Goal: Task Accomplishment & Management: Manage account settings

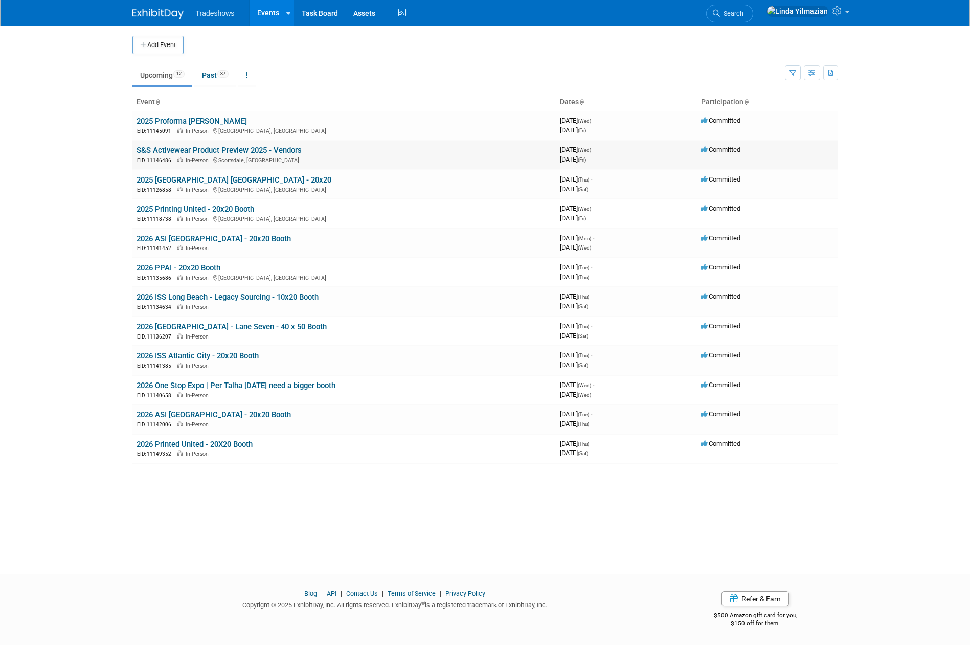
click at [177, 151] on link "S&S Activewear Product Preview 2025 - Vendors" at bounding box center [218, 150] width 165 height 9
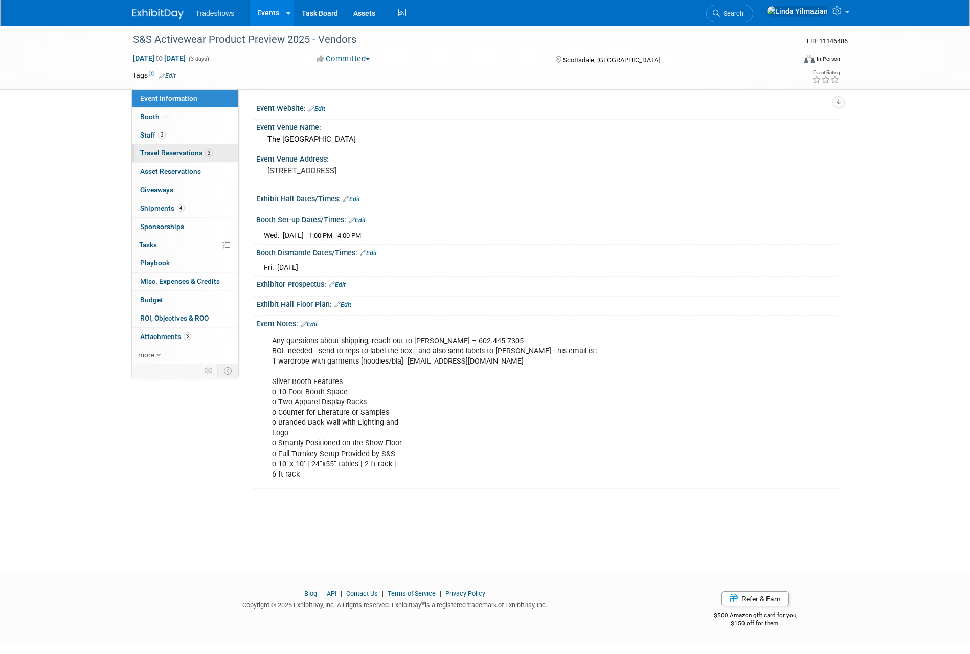
click at [176, 151] on span "Travel Reservations 3" at bounding box center [176, 153] width 73 height 8
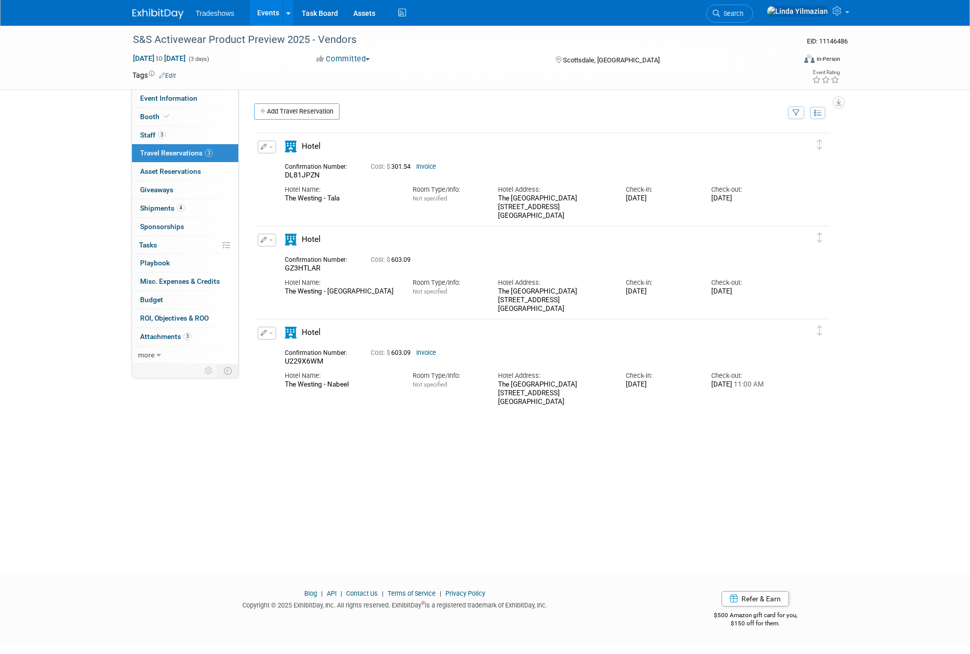
click at [270, 336] on button "button" at bounding box center [267, 333] width 18 height 13
click at [295, 367] on span "Delete Reservation" at bounding box center [307, 367] width 63 height 8
click at [385, 379] on link "Yes" at bounding box center [382, 376] width 30 height 16
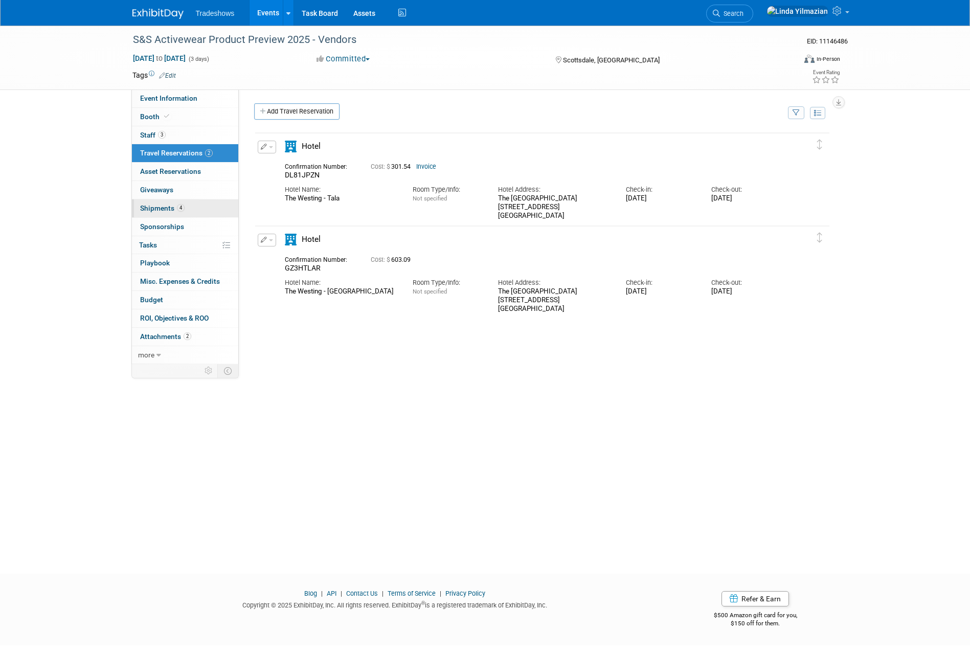
click at [154, 208] on span "Shipments 4" at bounding box center [162, 208] width 44 height 8
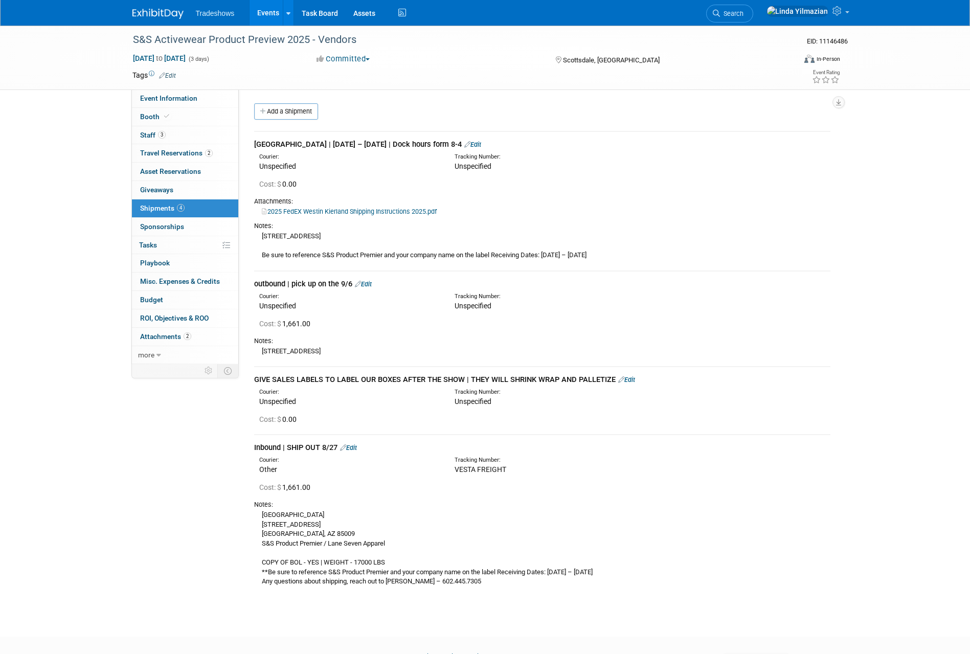
click at [353, 449] on link "Edit" at bounding box center [348, 448] width 17 height 8
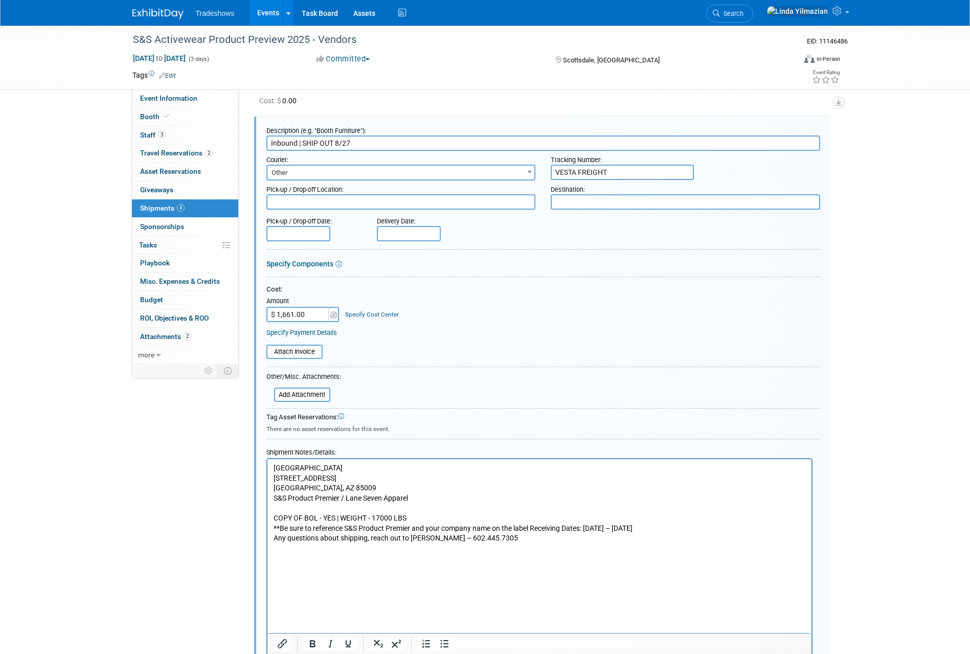
click at [526, 541] on p "Phoenix Advanced Warehouse [STREET_ADDRESS] S&S Product Premier / Lane Seven Ap…" at bounding box center [539, 503] width 532 height 80
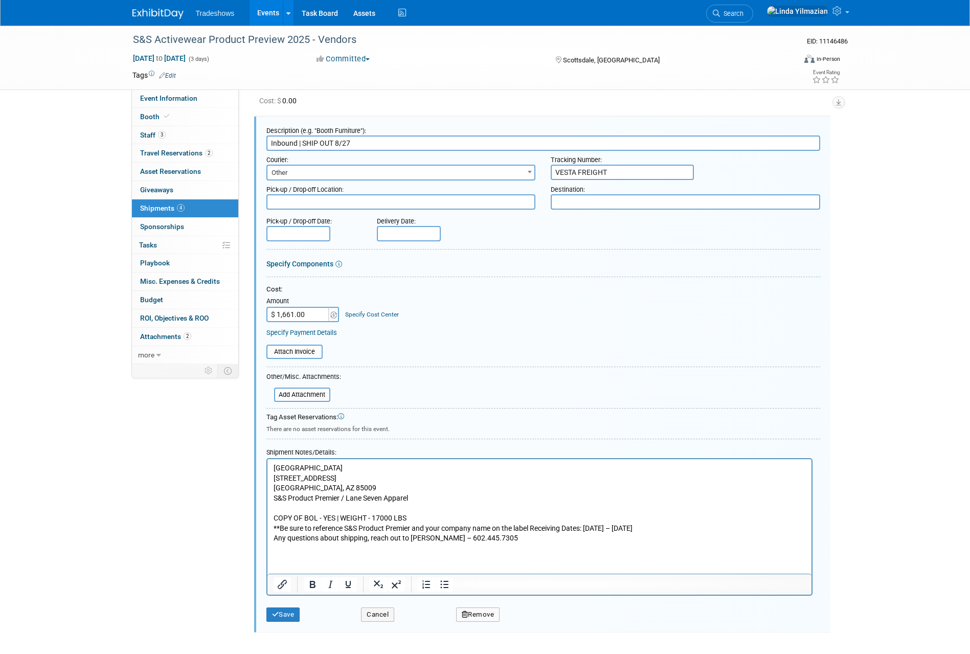
click at [288, 556] on p "Rich Text Area. Press ALT-0 for help." at bounding box center [539, 558] width 532 height 10
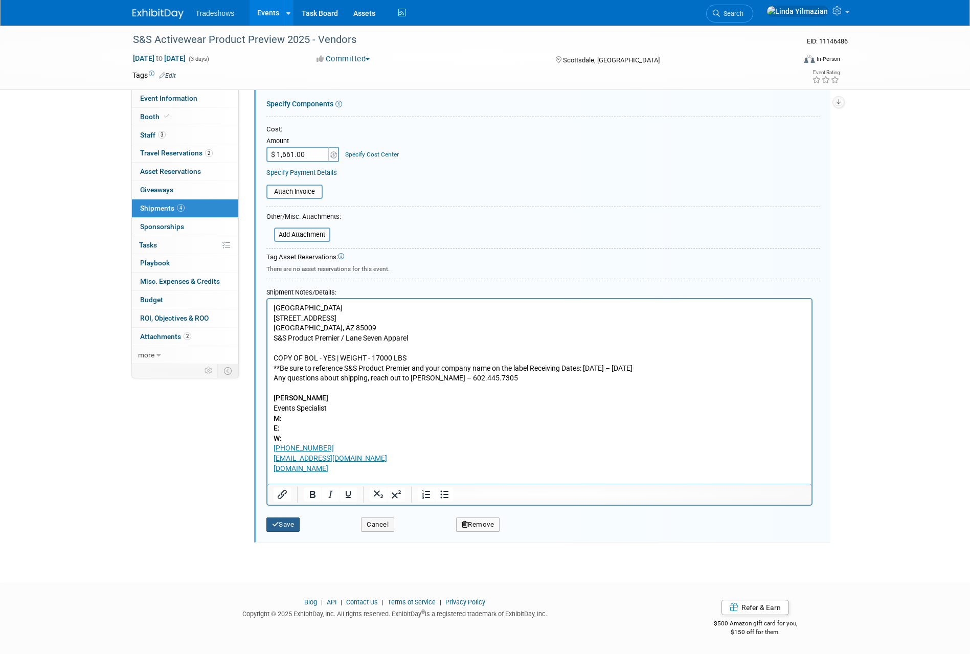
click at [274, 519] on button "Save" at bounding box center [283, 524] width 34 height 14
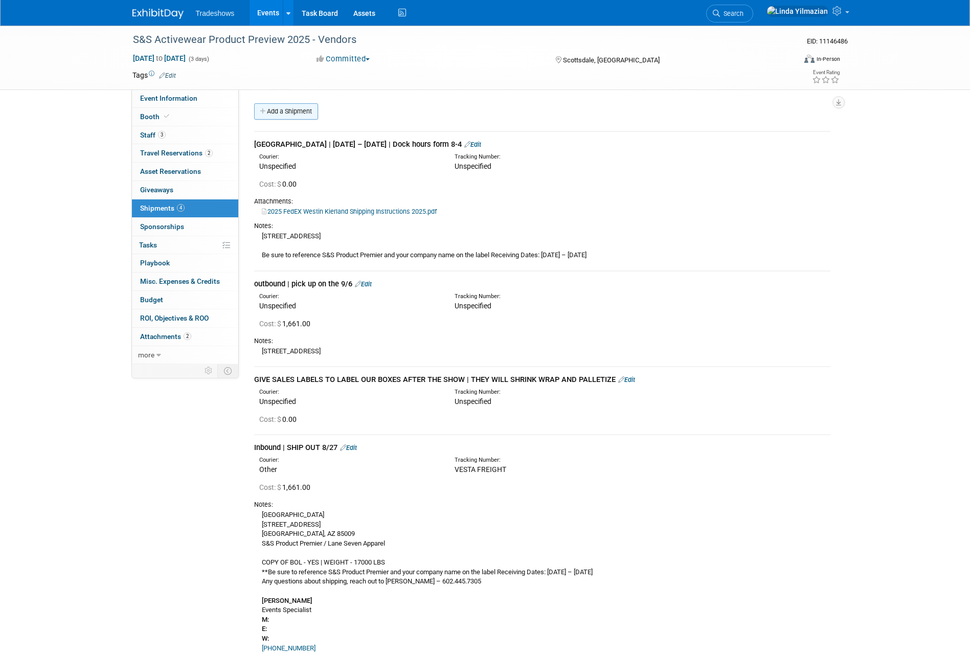
click at [302, 116] on link "Add a Shipment" at bounding box center [286, 111] width 64 height 16
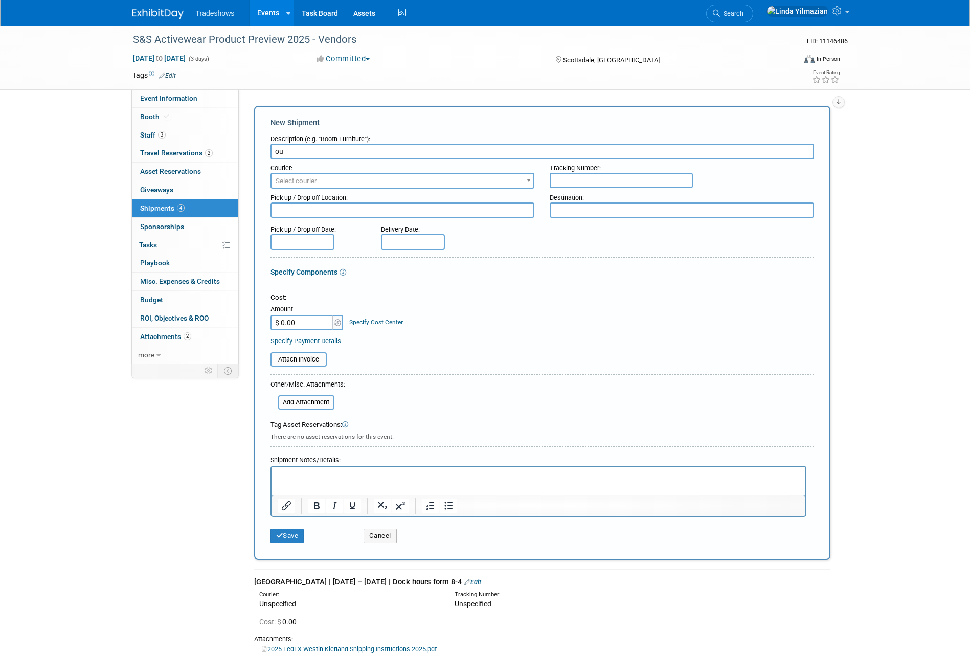
type input "o"
type input "OUTBOUND - PICK UP CRATED | TRADESHOW BOOTH"
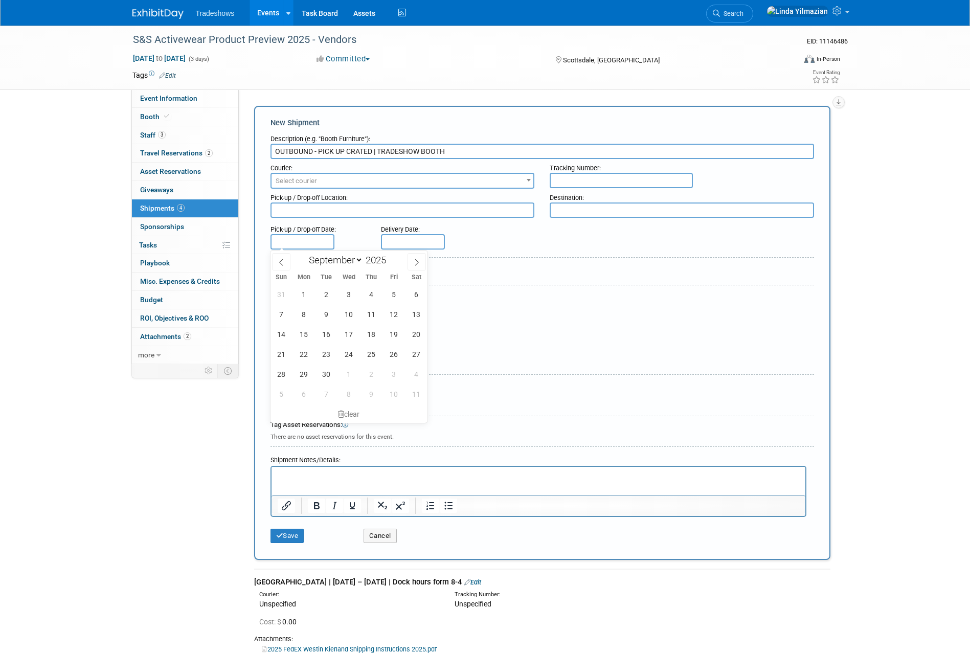
click at [308, 244] on input "text" at bounding box center [302, 241] width 64 height 15
click at [281, 264] on icon at bounding box center [281, 262] width 7 height 7
select select "7"
click at [373, 370] on span "28" at bounding box center [371, 374] width 20 height 20
type input "[DATE]"
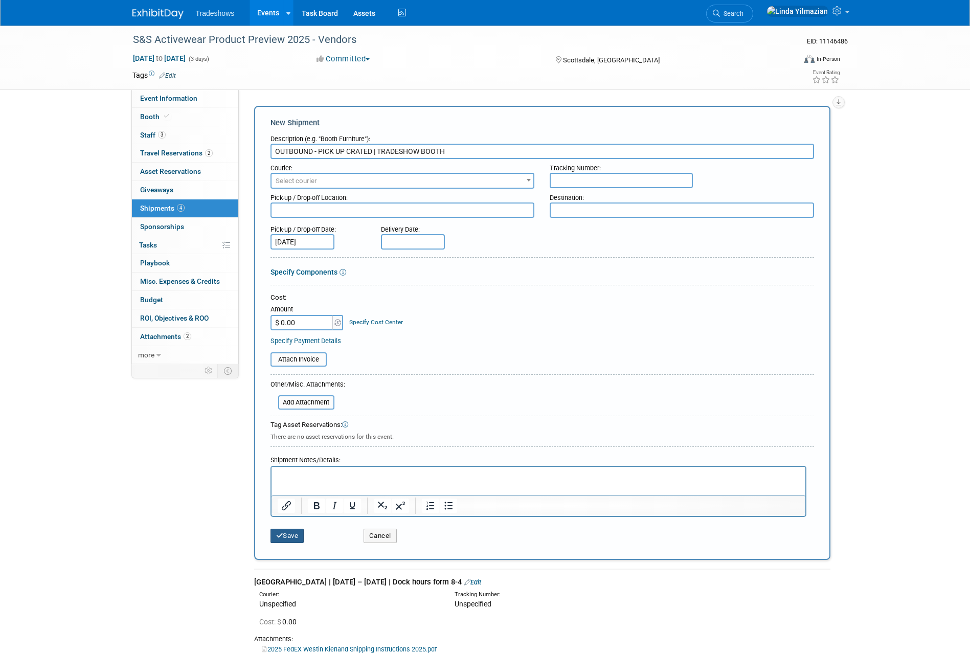
click at [288, 537] on button "Save" at bounding box center [287, 536] width 34 height 14
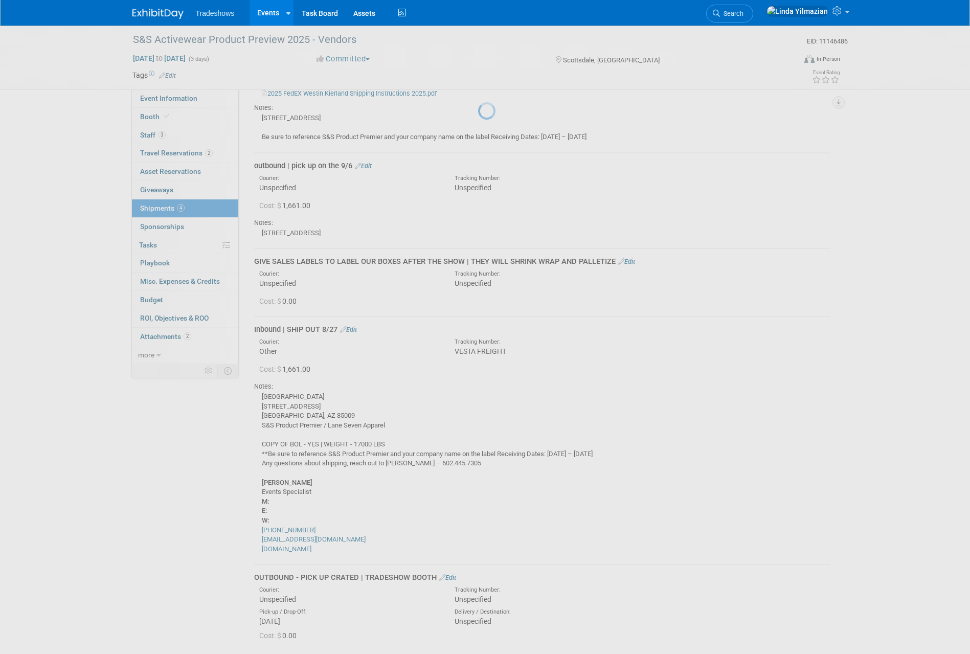
scroll to position [226, 0]
